Goal: Task Accomplishment & Management: Manage account settings

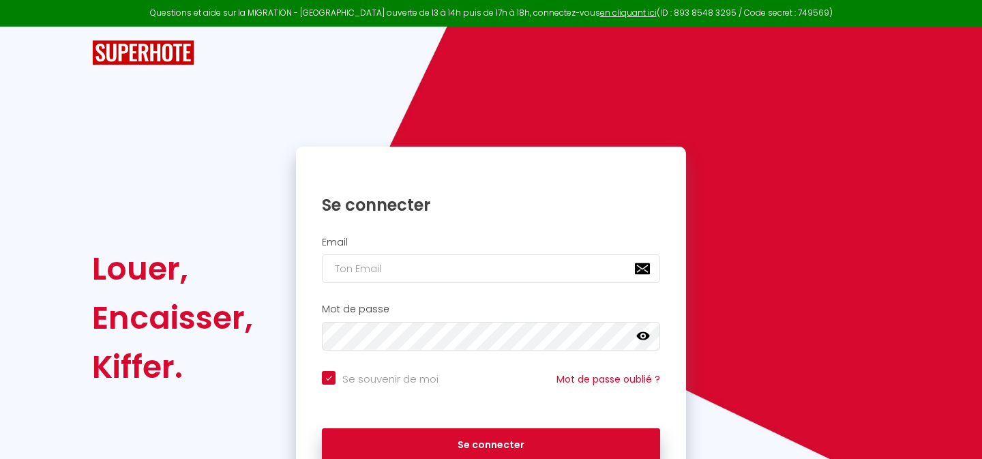
checkbox input "true"
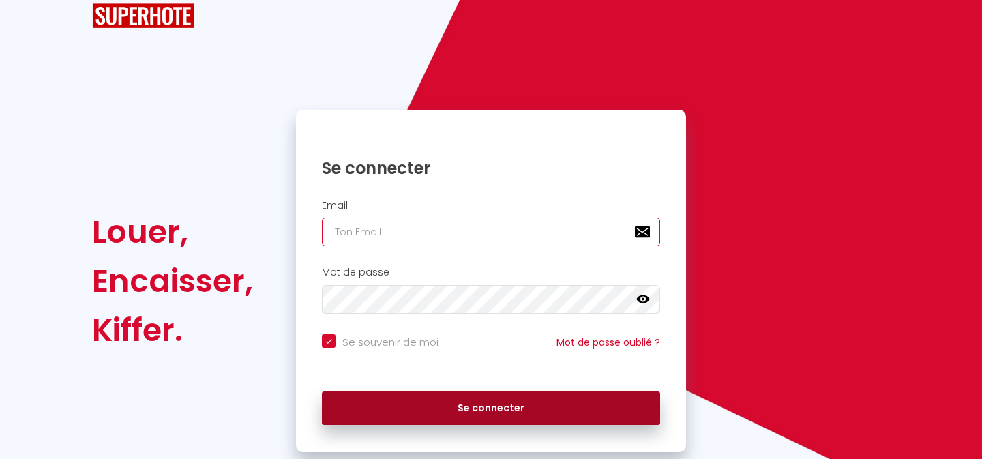
type input "[DOMAIN_NAME][EMAIL_ADDRESS][DOMAIN_NAME]"
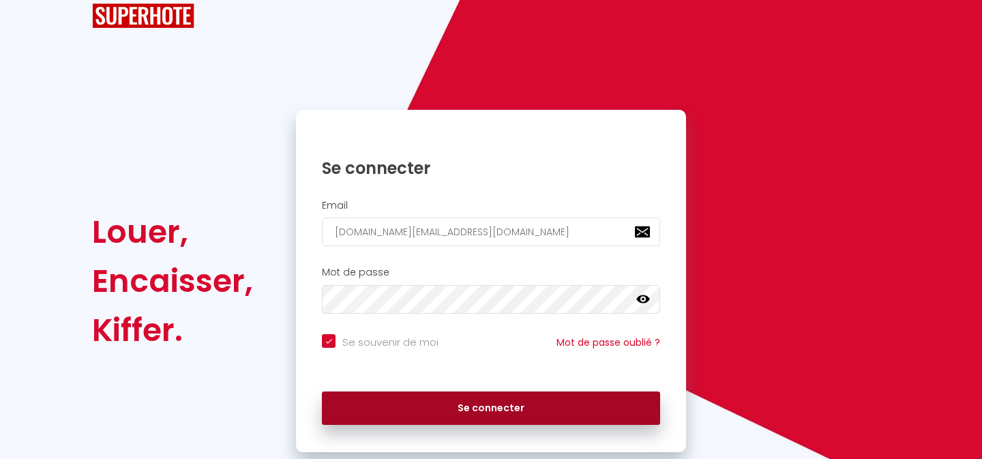
click at [402, 415] on button "Se connecter" at bounding box center [491, 409] width 338 height 34
checkbox input "true"
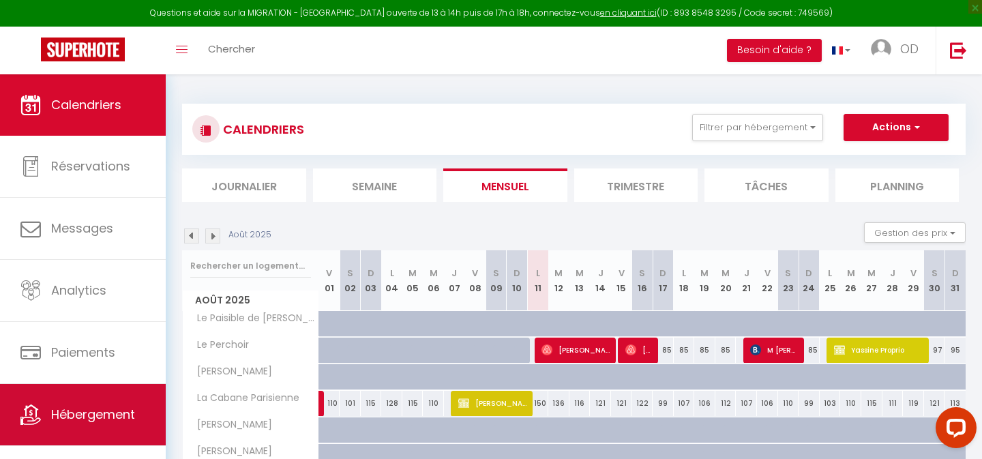
scroll to position [20, 0]
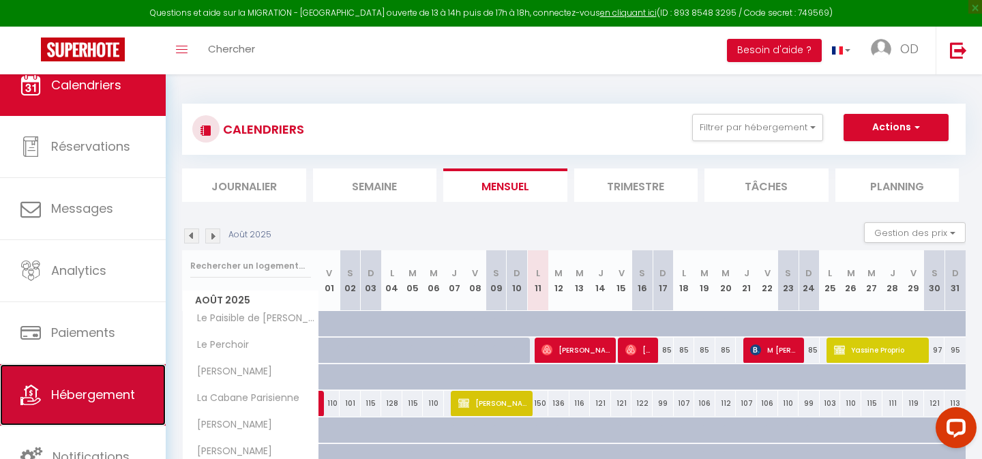
click at [72, 383] on link "Hébergement" at bounding box center [83, 394] width 166 height 61
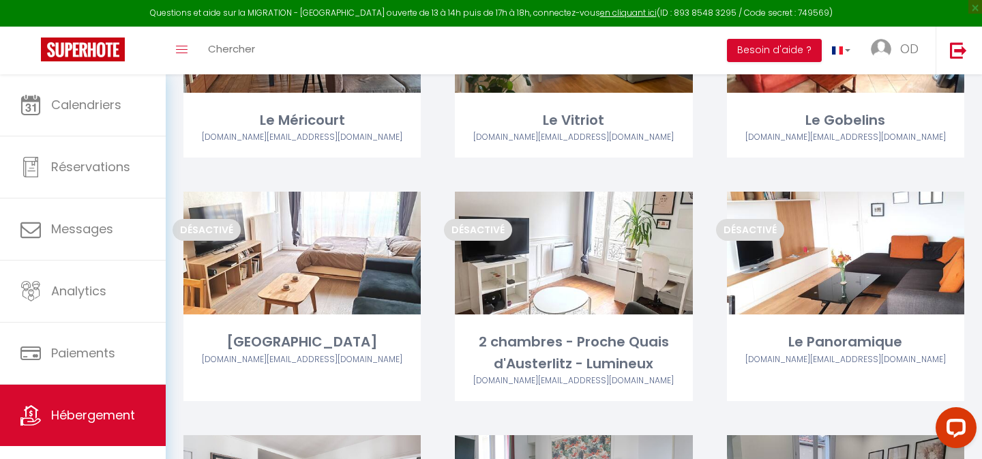
scroll to position [1207, 0]
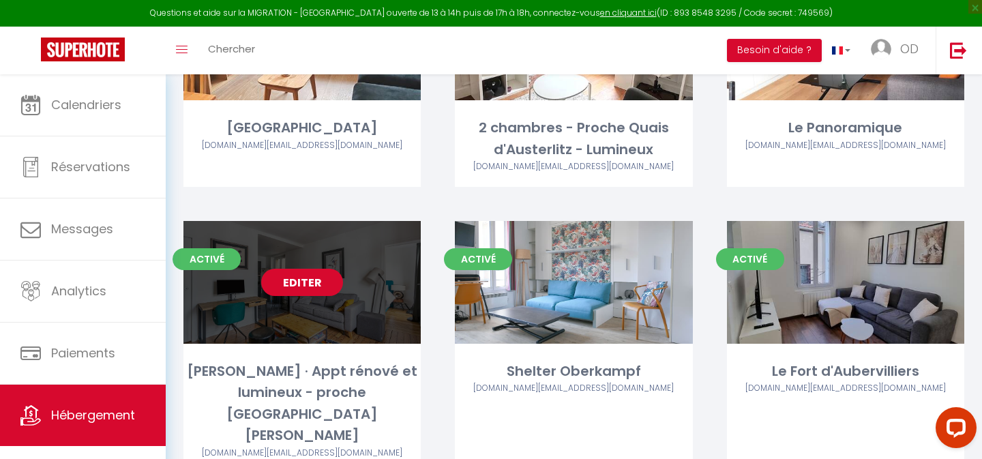
click at [305, 269] on link "Editer" at bounding box center [302, 282] width 82 height 27
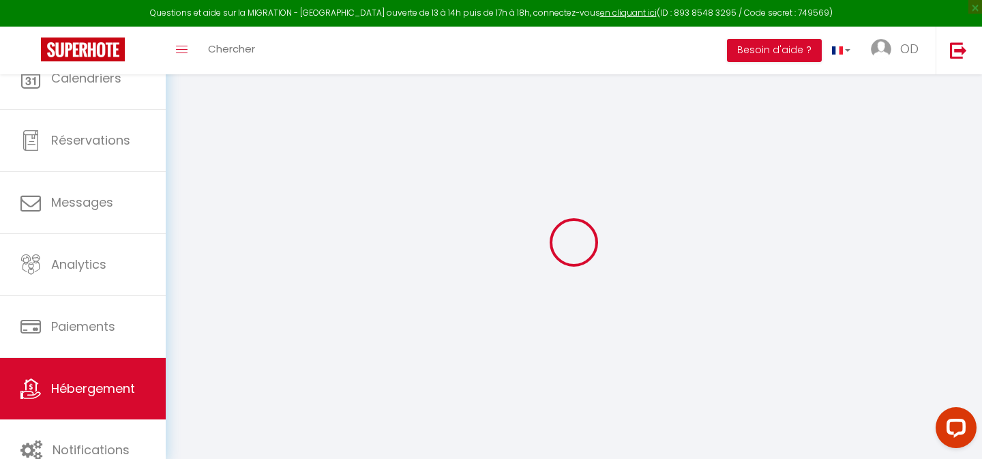
select select
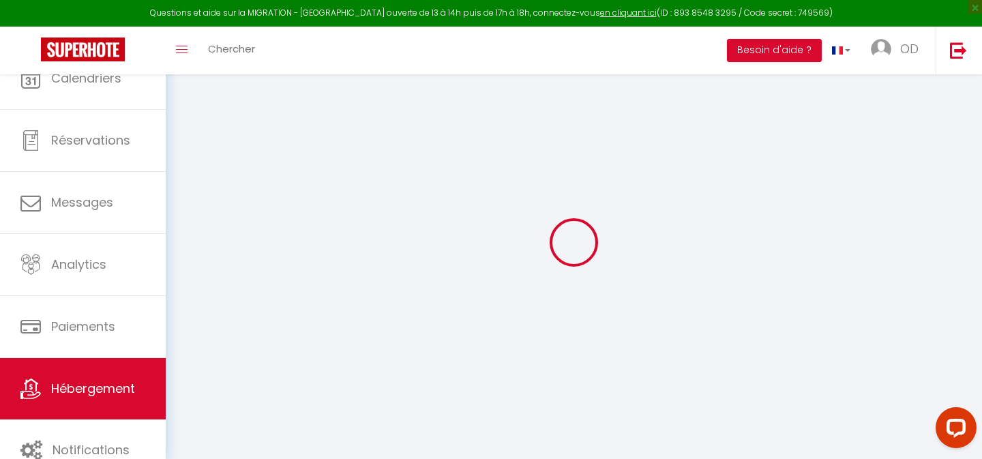
select select
checkbox input "false"
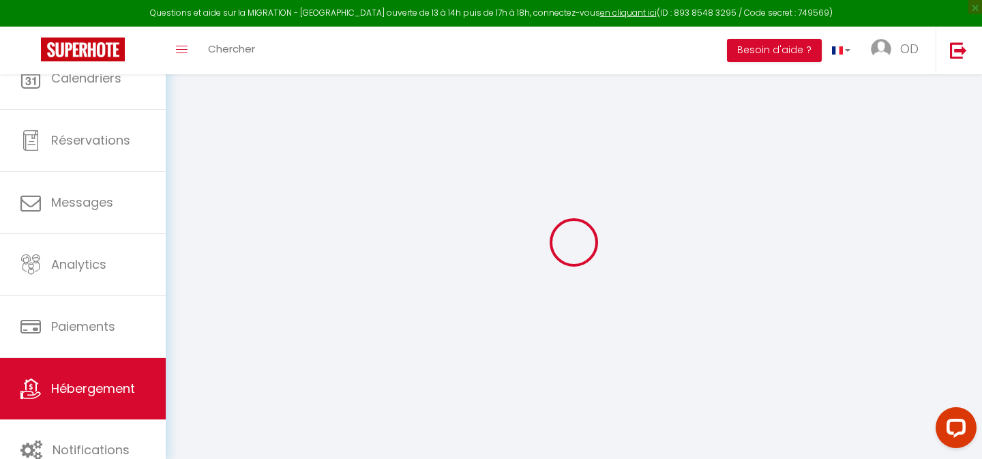
select select "28"
select select
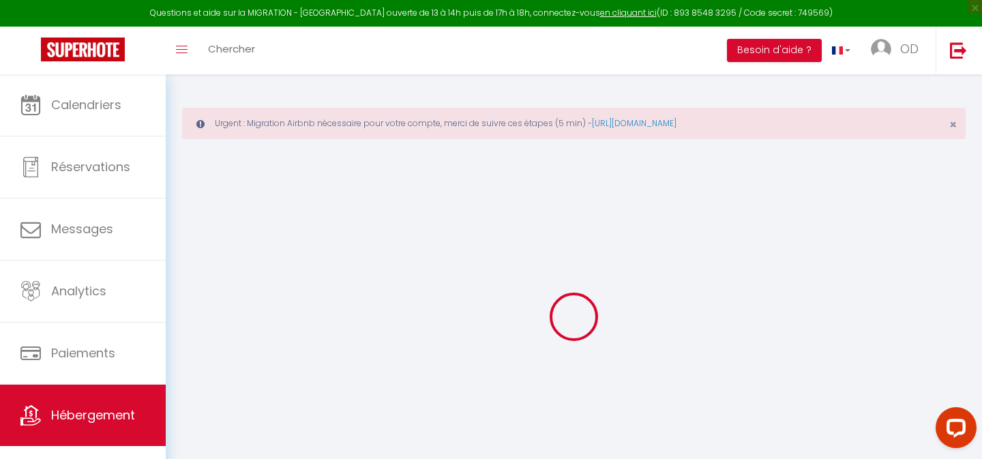
select select
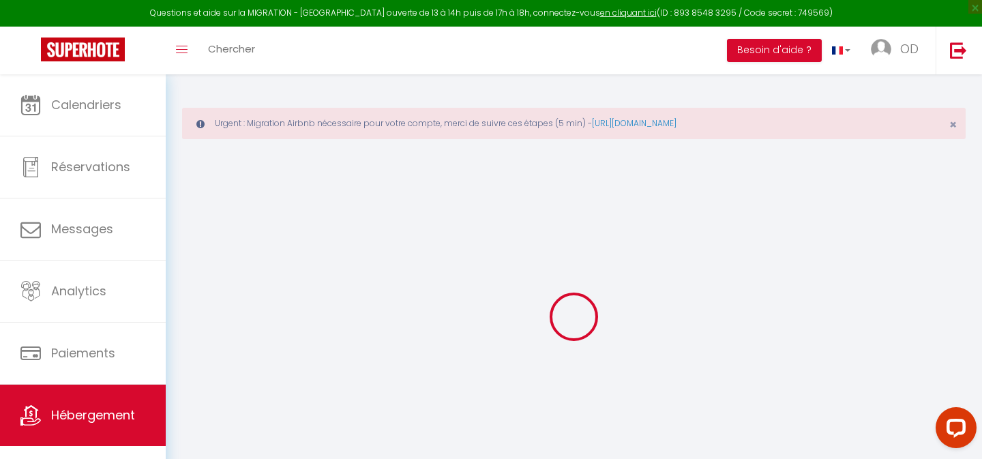
select select
checkbox input "false"
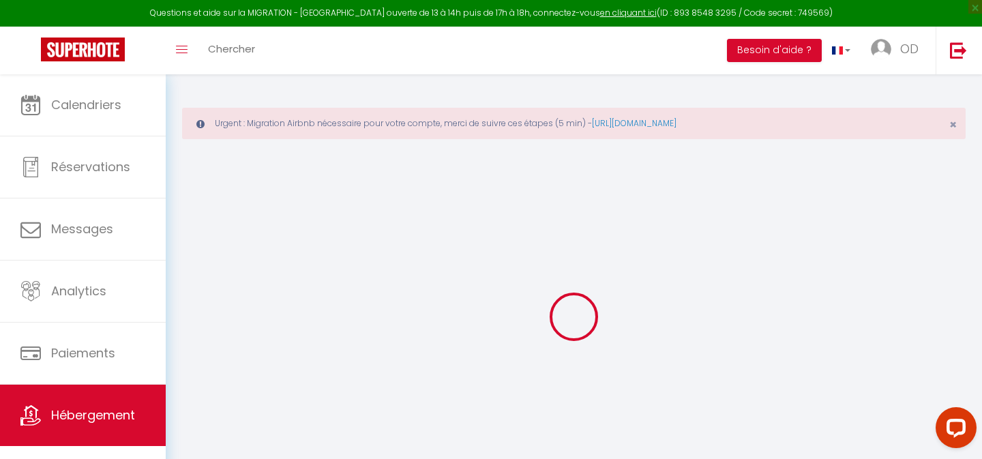
select select
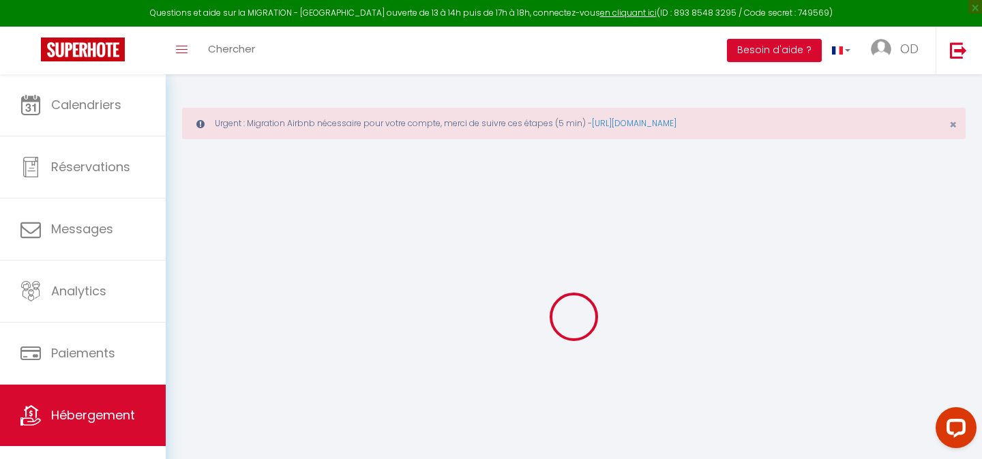
select select
checkbox input "false"
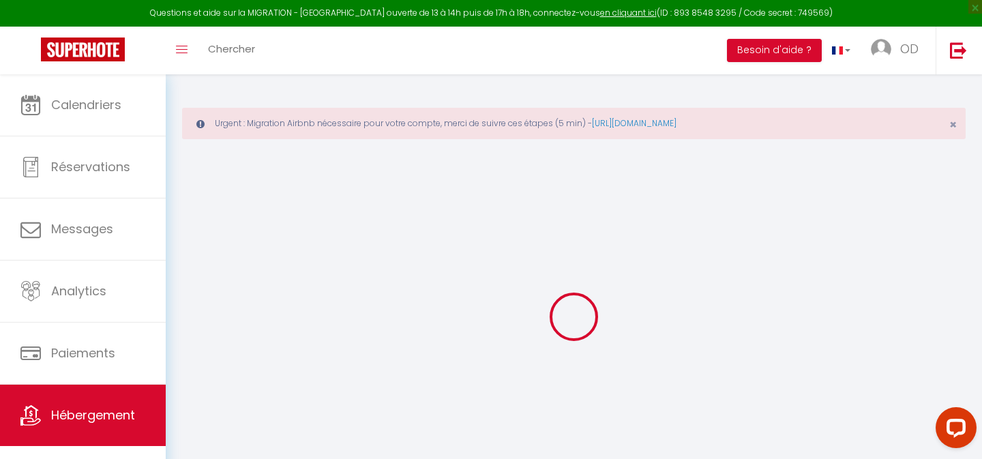
checkbox input "false"
select select
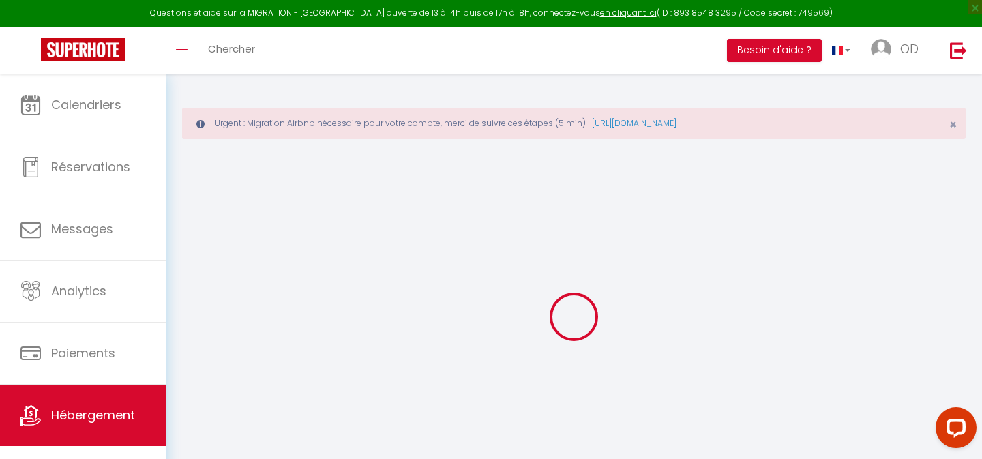
select select
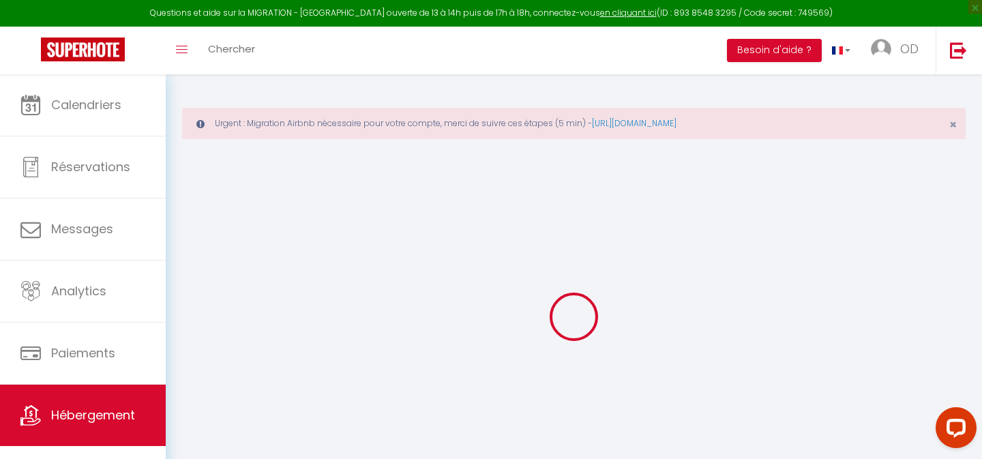
checkbox input "false"
select select
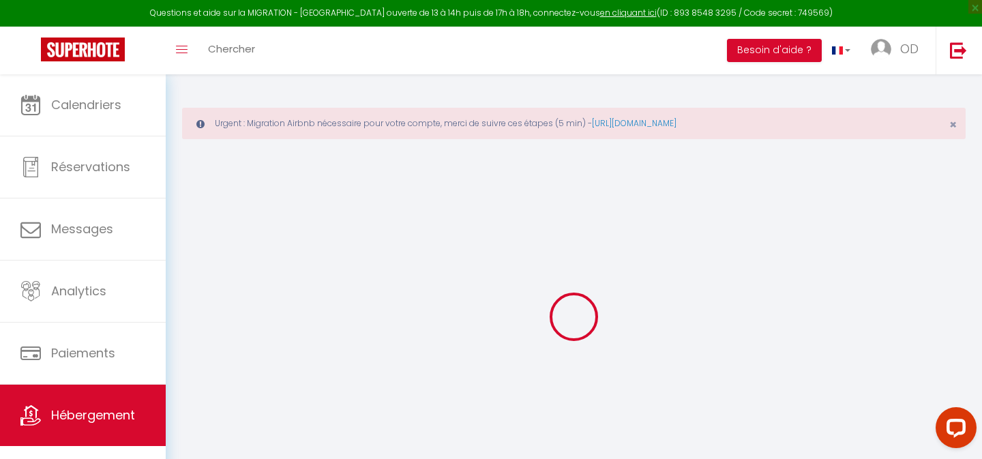
select select
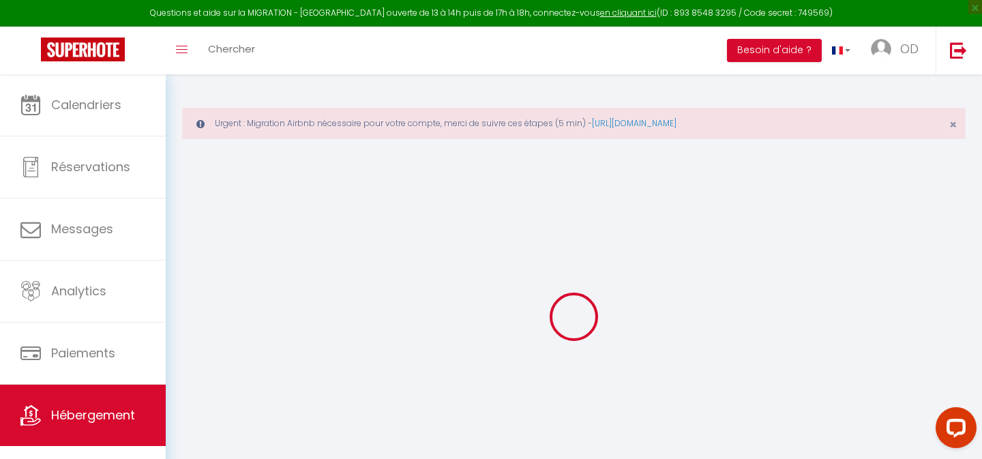
select select
checkbox input "false"
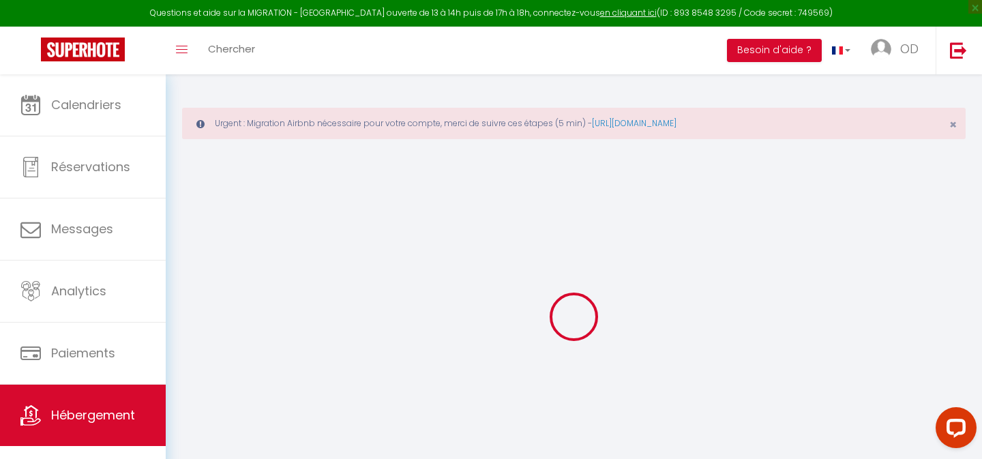
checkbox input "false"
select select
type input "[PERSON_NAME] · Appt rénové et lumineux - proche [GEOGRAPHIC_DATA][PERSON_NAME]"
type input "[PERSON_NAME]"
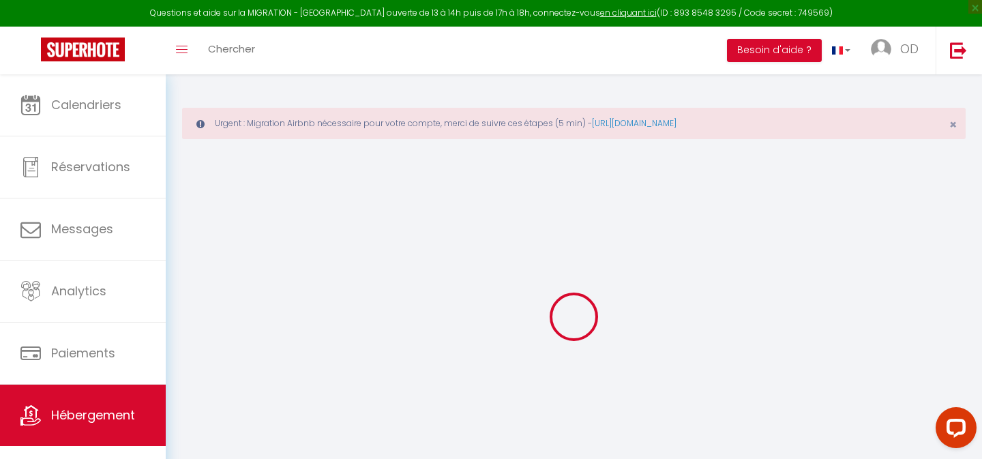
type input "7 Cité Hittorf"
type input "75010"
type input "[GEOGRAPHIC_DATA]"
select select "2"
type input "145"
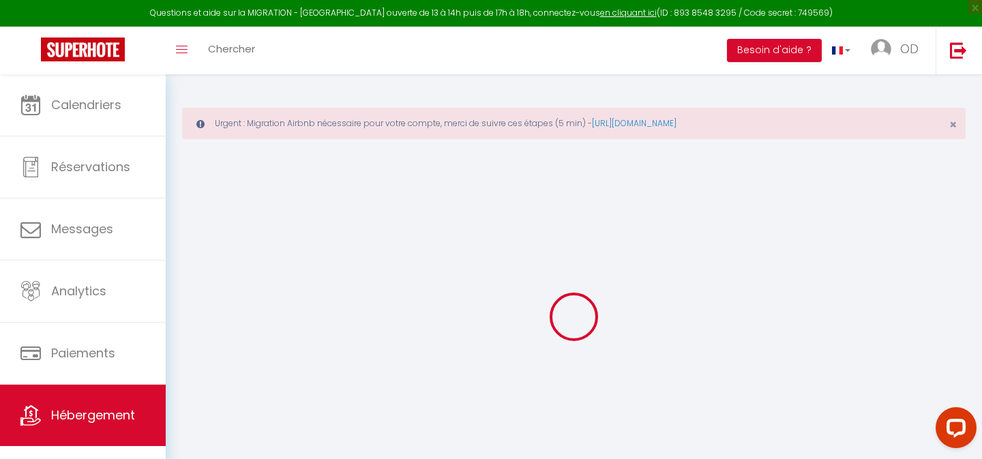
type input "50"
select select
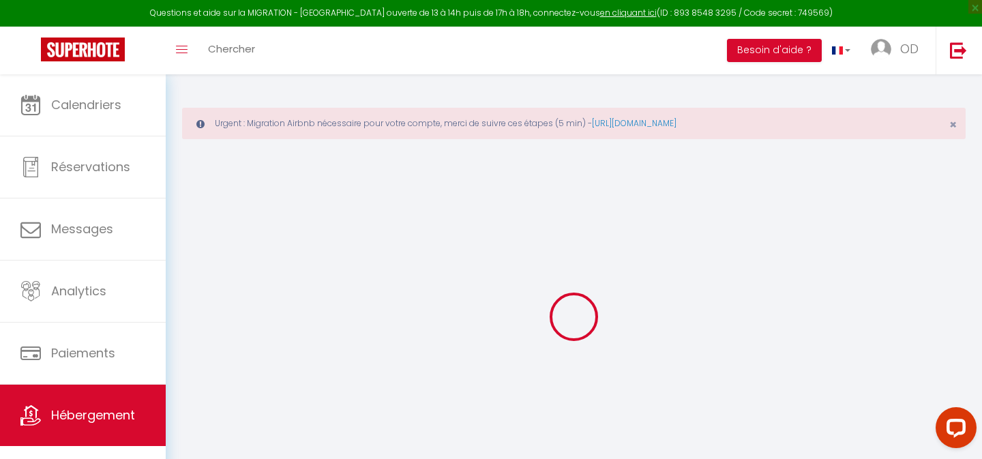
select select
type input "7 Cité Hittorf"
type input "75010"
type input "Paris 10e"
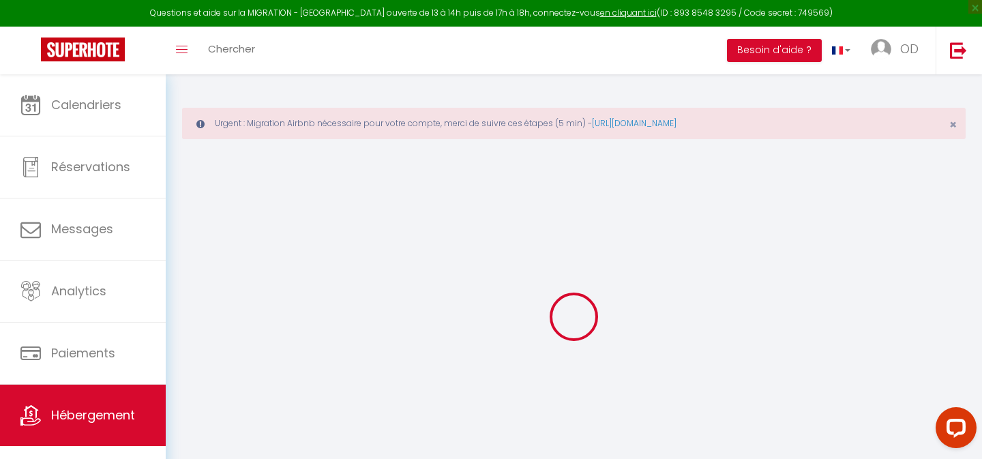
type input "[DOMAIN_NAME][EMAIL_ADDRESS][DOMAIN_NAME]"
select select
checkbox input "false"
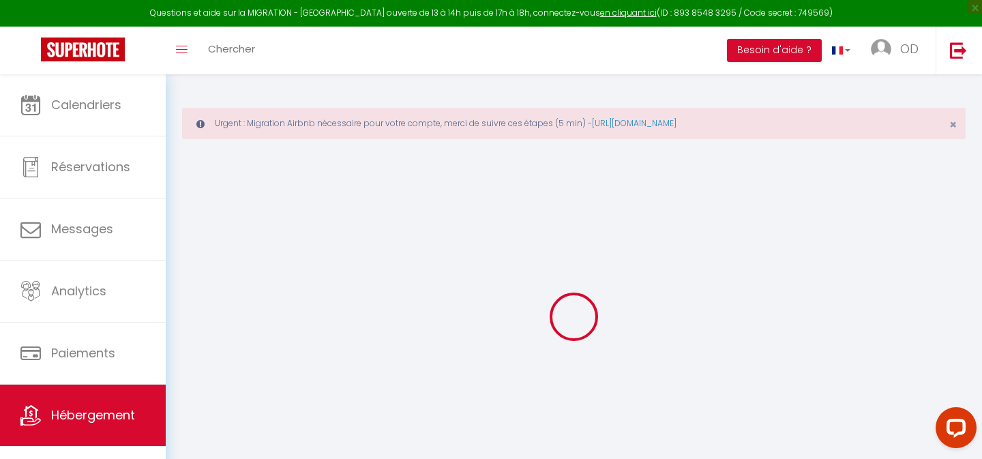
checkbox input "false"
type input "0"
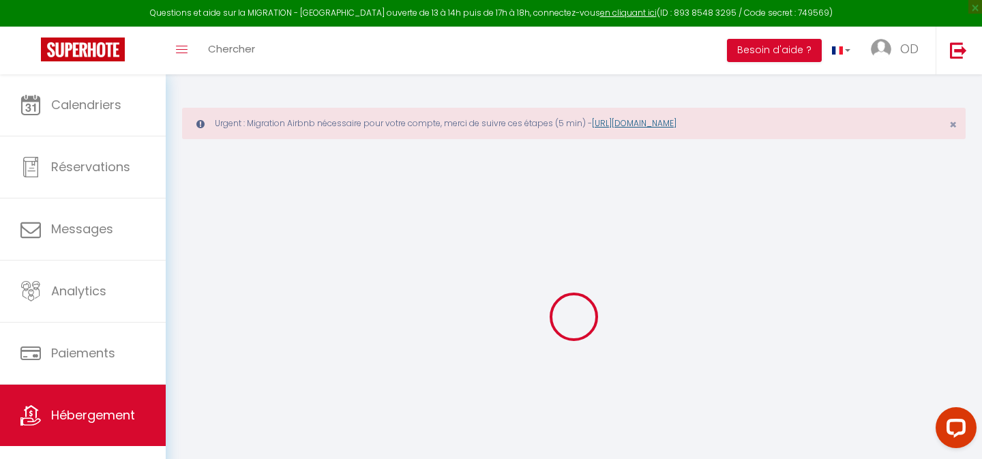
select select
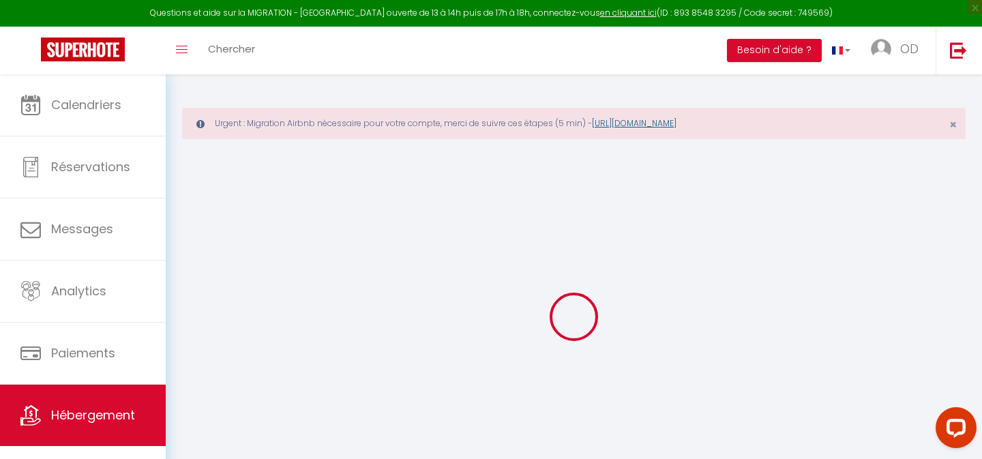
select select
checkbox input "false"
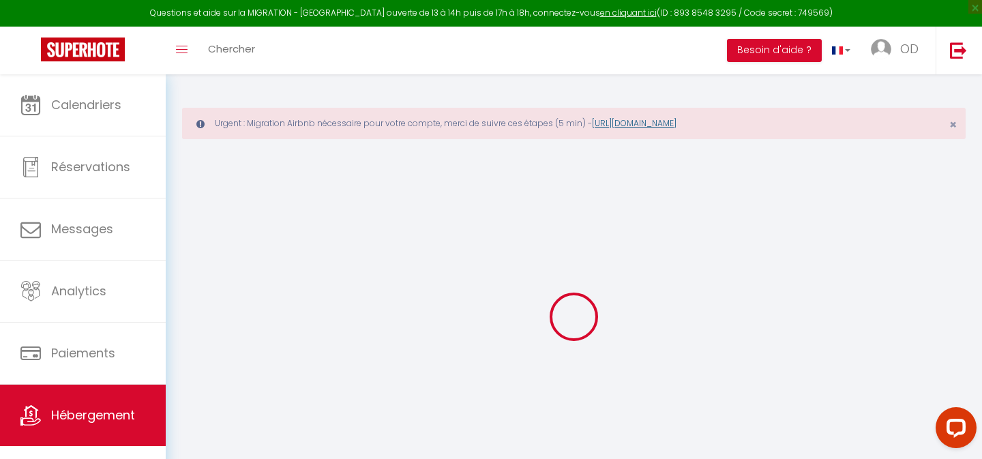
checkbox input "false"
select select
checkbox input "false"
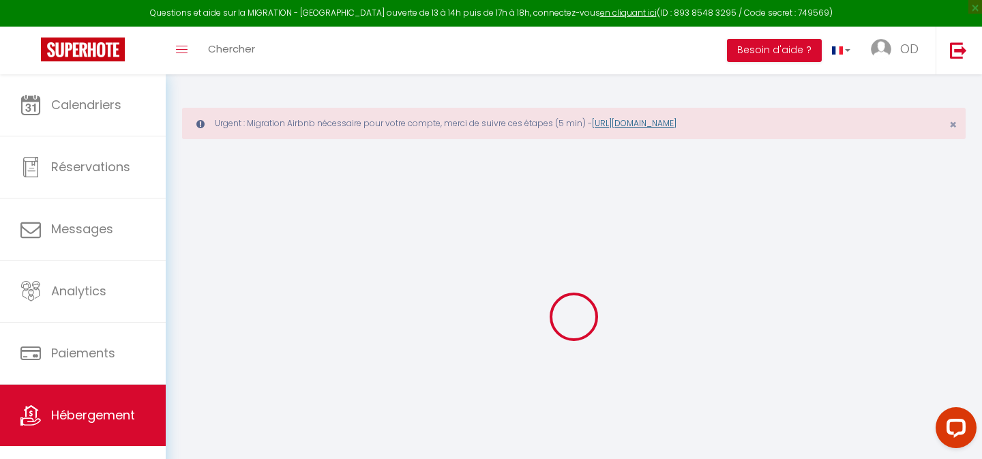
checkbox input "false"
select select "15:00"
select select
select select "11:00"
select select "30"
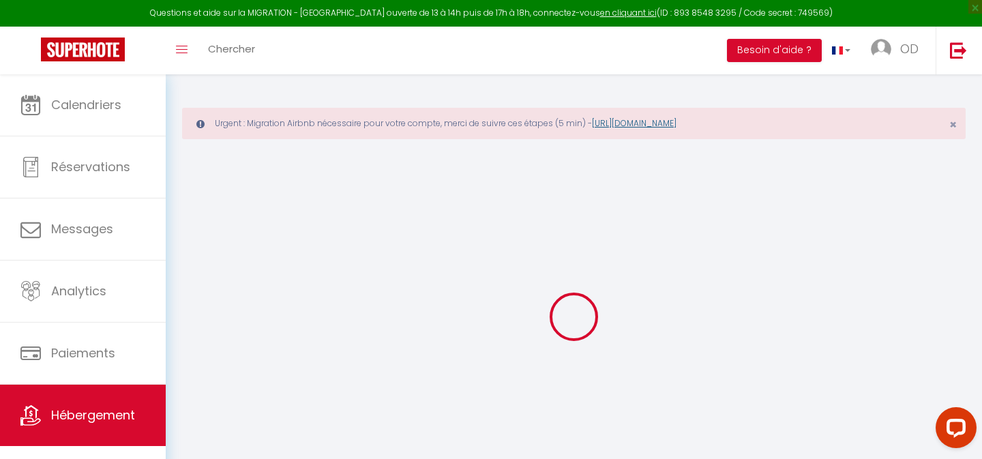
select select "120"
select select "14:00"
select select
checkbox input "false"
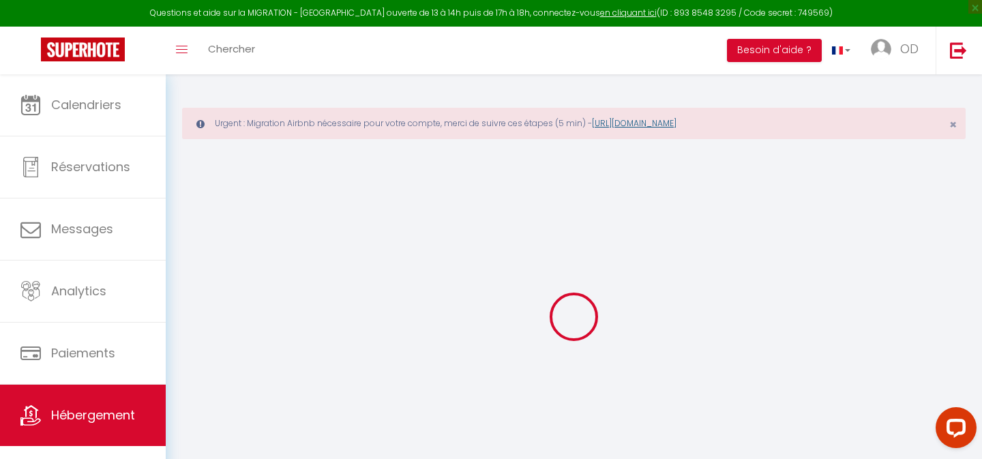
checkbox input "false"
select select
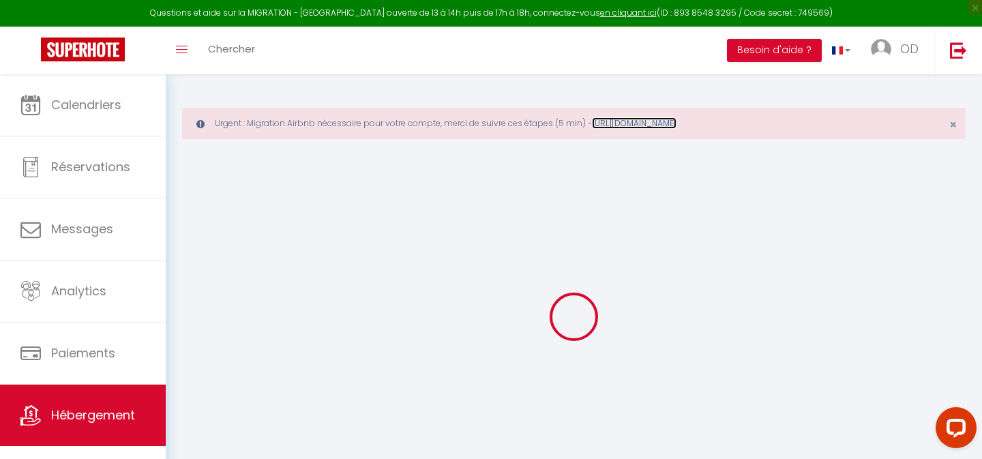
checkbox input "false"
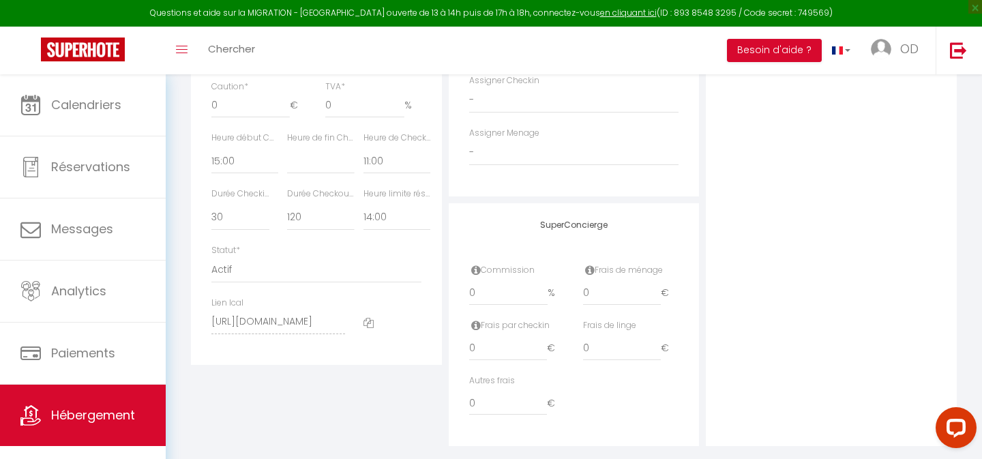
scroll to position [801, 0]
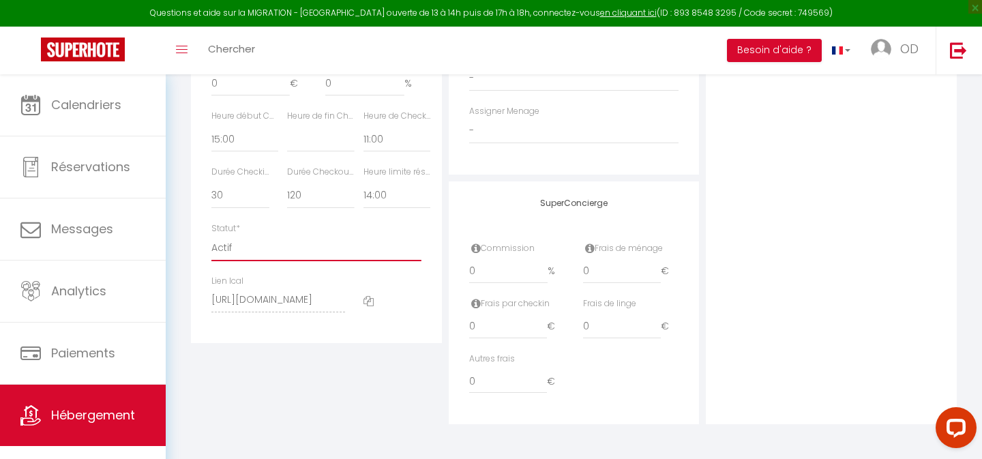
click at [247, 248] on select "Actif Pas actif" at bounding box center [316, 248] width 210 height 26
select select "0"
select select
checkbox input "false"
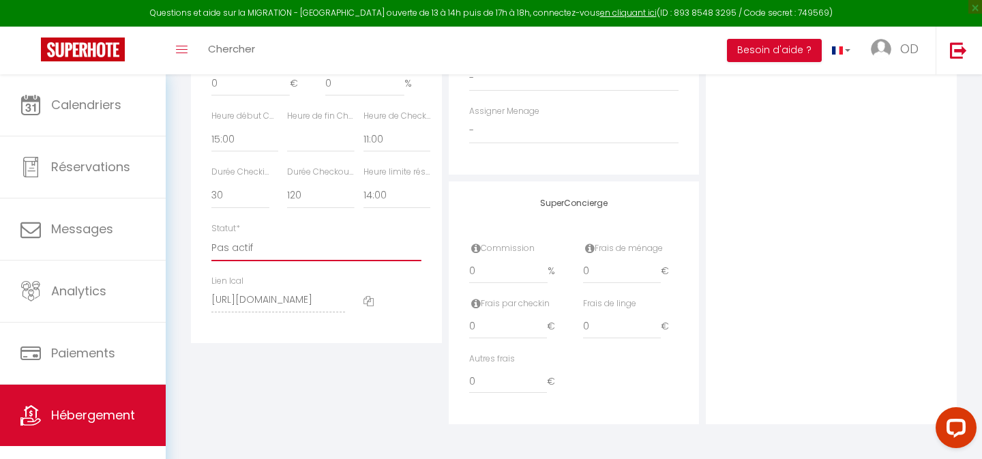
checkbox input "false"
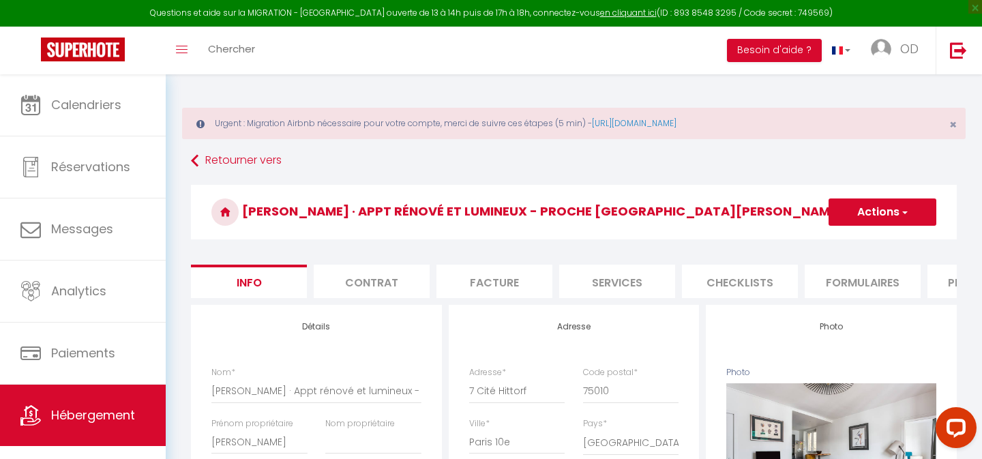
click at [843, 204] on button "Actions" at bounding box center [883, 211] width 108 height 27
click at [825, 244] on input "Enregistrer" at bounding box center [829, 242] width 50 height 14
